Goal: Task Accomplishment & Management: Manage account settings

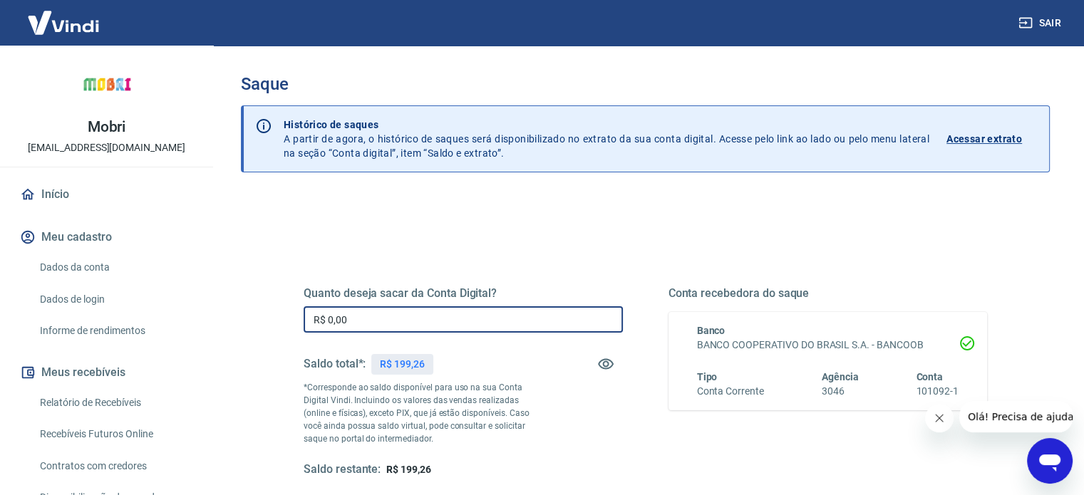
drag, startPoint x: 366, startPoint y: 321, endPoint x: 309, endPoint y: 324, distance: 57.1
click at [309, 324] on input "R$ 0,00" at bounding box center [463, 319] width 319 height 26
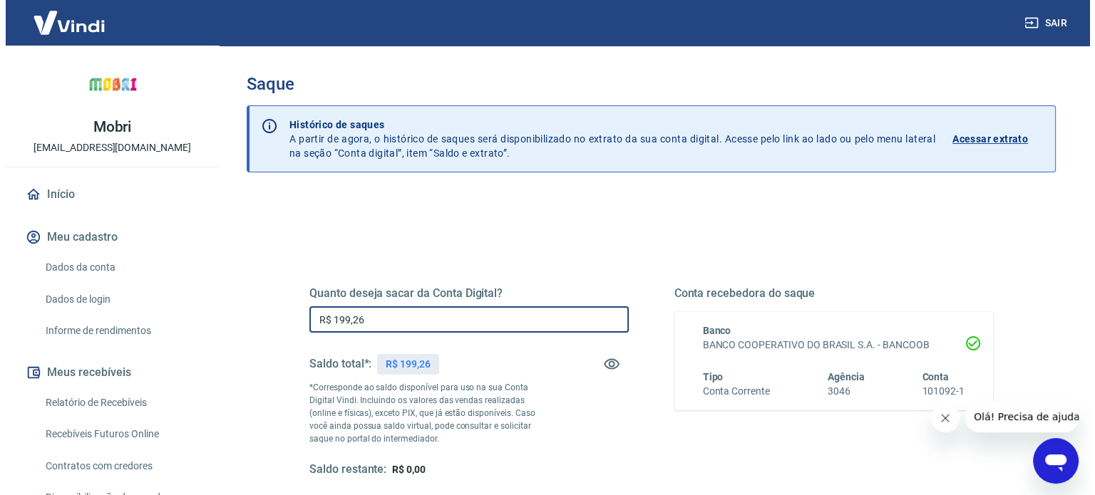
scroll to position [143, 0]
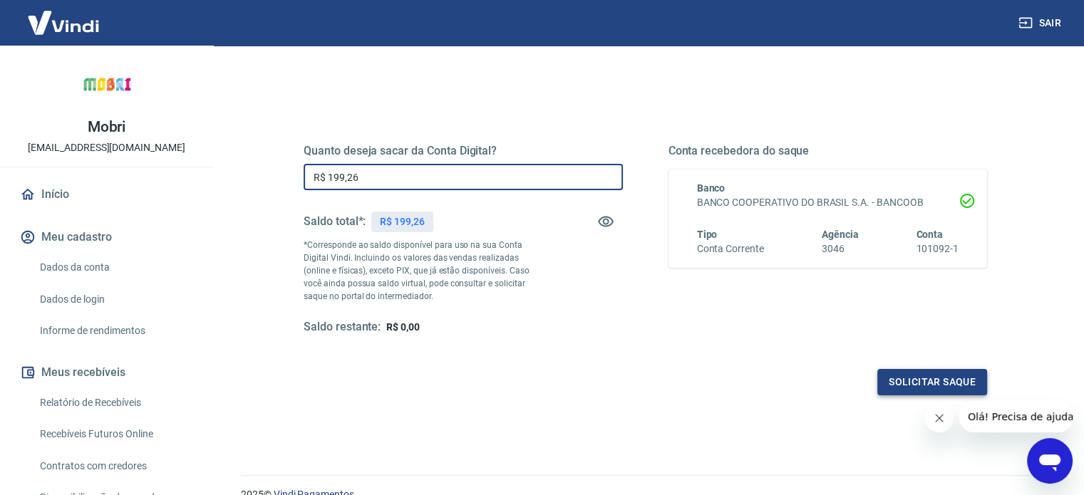
type input "R$ 199,26"
click at [918, 377] on button "Solicitar saque" at bounding box center [932, 382] width 110 height 26
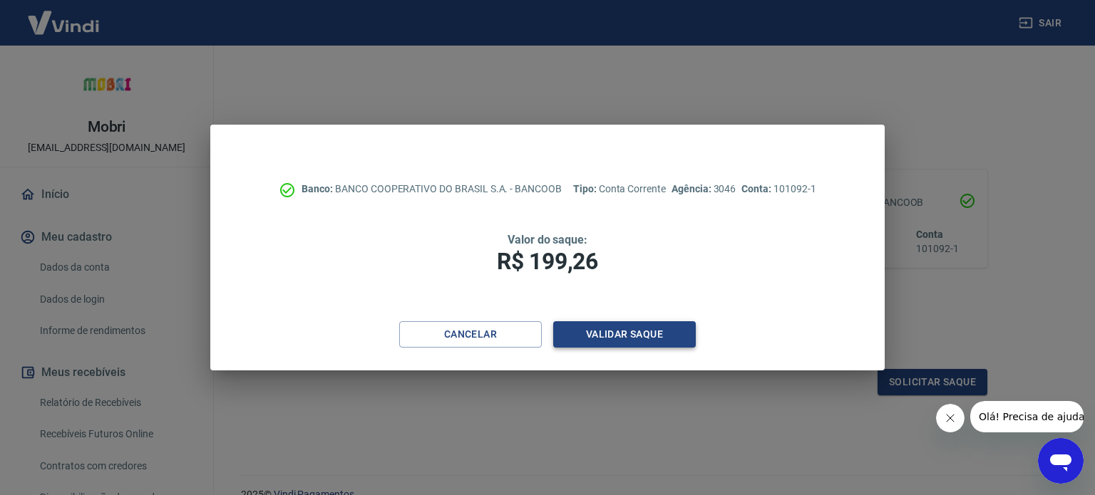
click at [636, 337] on button "Validar saque" at bounding box center [624, 334] width 143 height 26
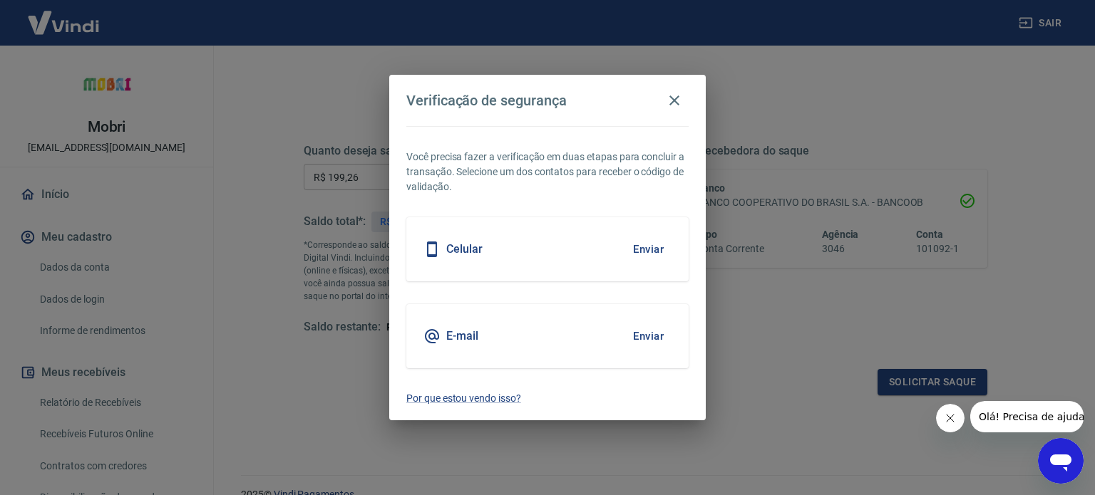
click at [659, 336] on button "Enviar" at bounding box center [648, 336] width 46 height 30
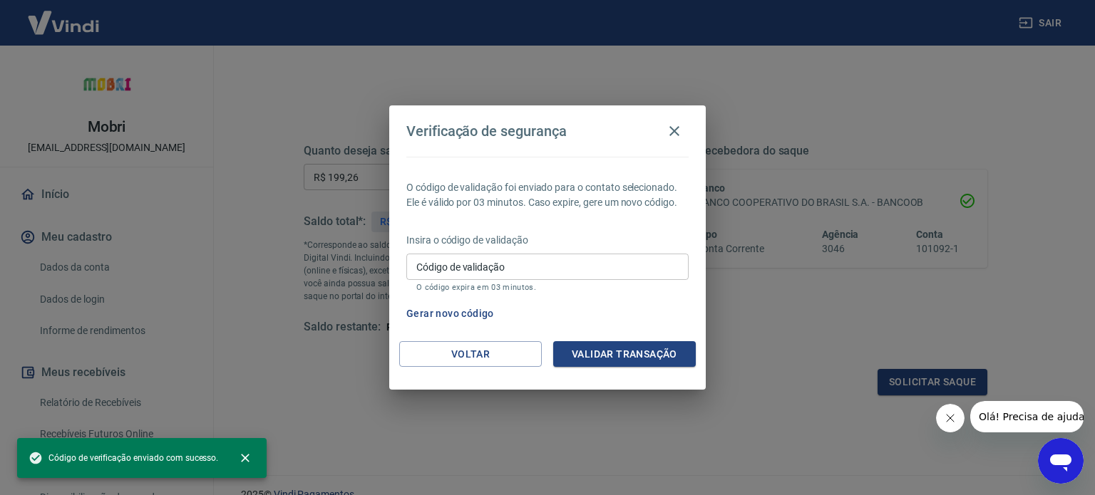
click at [599, 271] on input "Código de validação" at bounding box center [547, 267] width 282 height 26
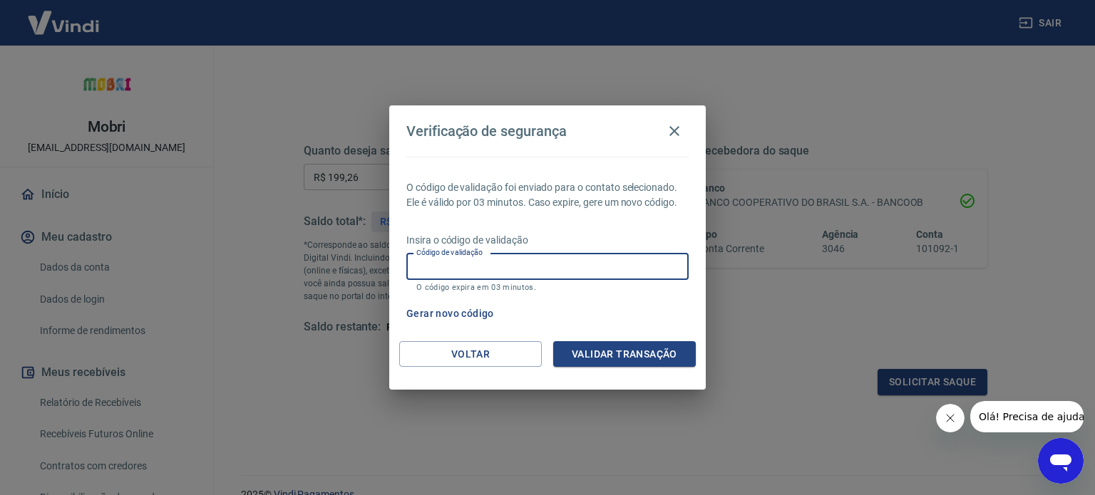
paste input "595668"
type input "595668"
click at [624, 356] on button "Validar transação" at bounding box center [624, 354] width 143 height 26
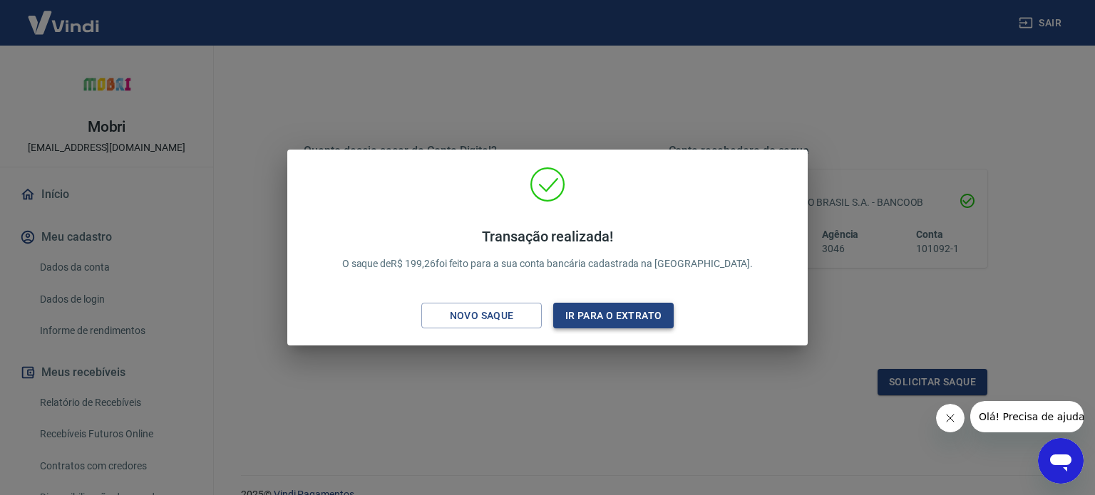
click at [627, 326] on button "Ir para o extrato" at bounding box center [613, 316] width 120 height 26
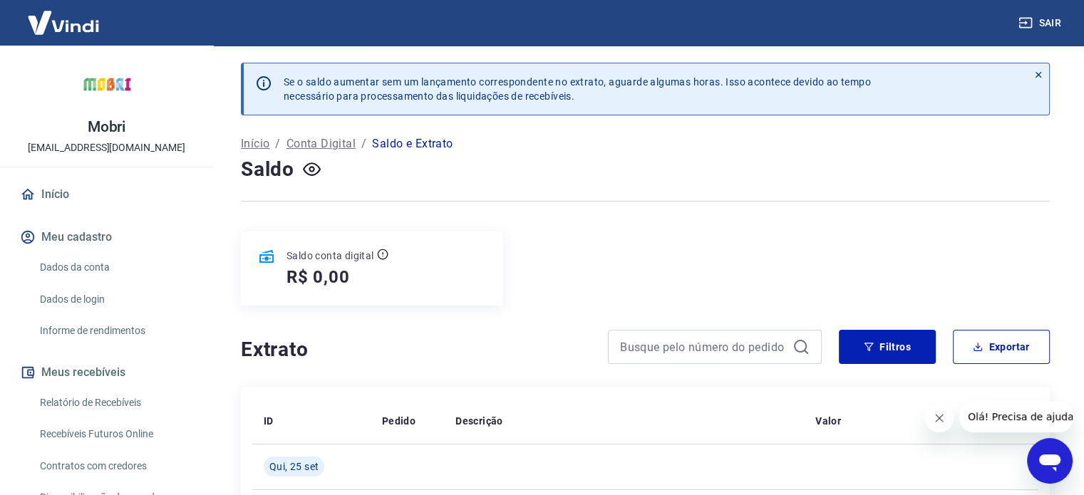
click at [68, 194] on link "Início" at bounding box center [106, 194] width 179 height 31
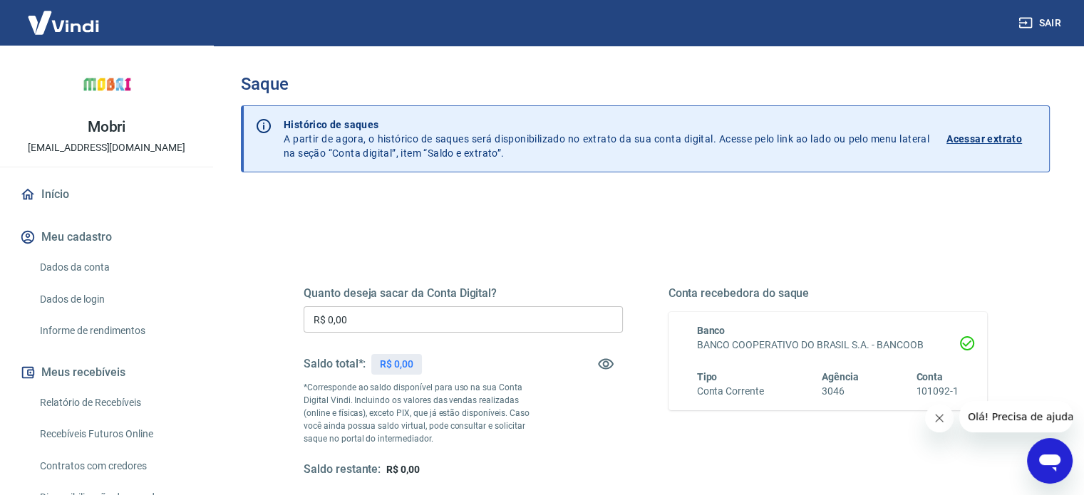
click at [108, 88] on img at bounding box center [106, 85] width 57 height 57
click at [88, 31] on img at bounding box center [63, 22] width 93 height 43
